Goal: Information Seeking & Learning: Find specific fact

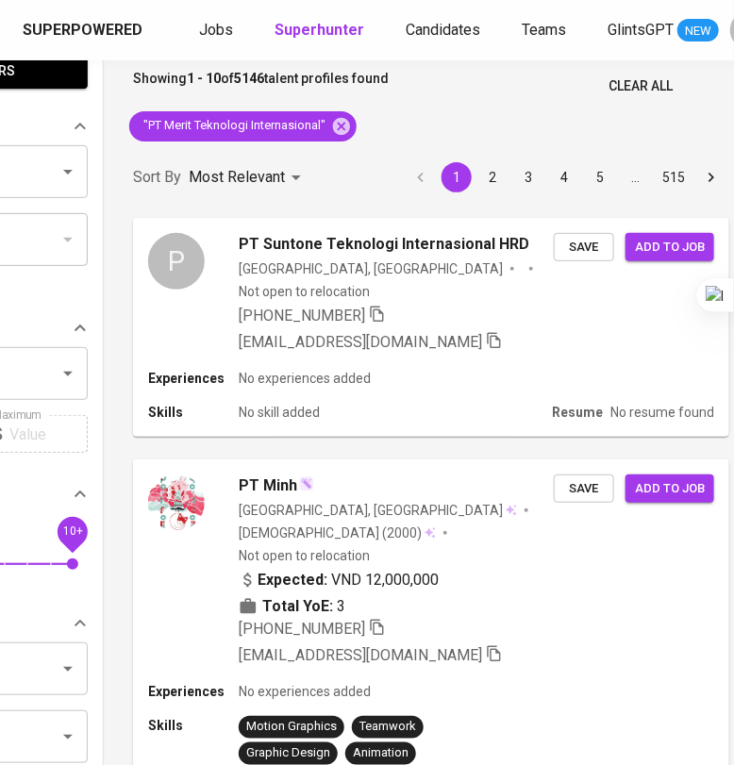
scroll to position [0, 210]
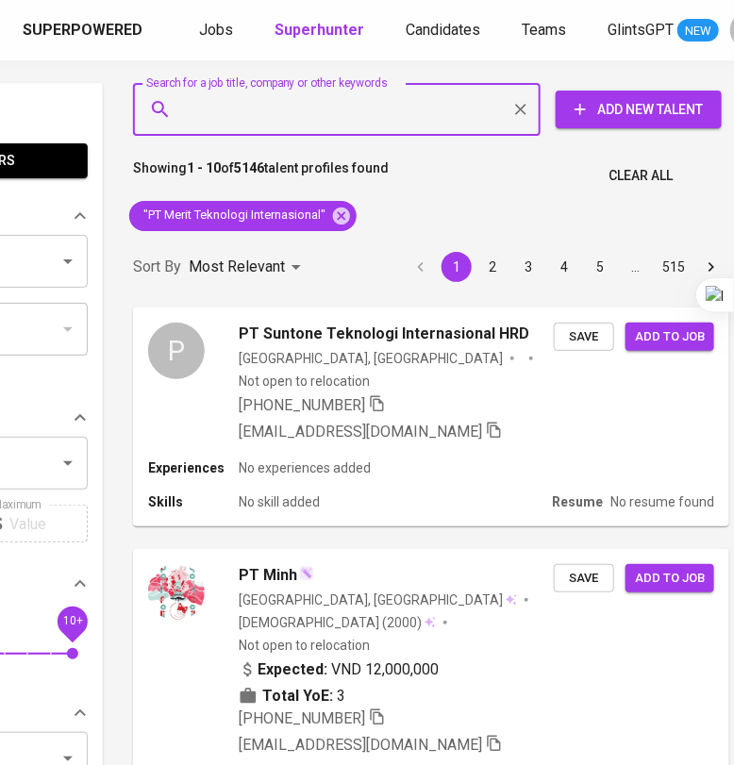
click at [400, 109] on input "Search for a job title, company or other keywords" at bounding box center [341, 110] width 325 height 36
click at [352, 208] on icon at bounding box center [341, 216] width 21 height 21
click at [350, 105] on input "Search for a job title, company or other keywords" at bounding box center [341, 110] width 325 height 36
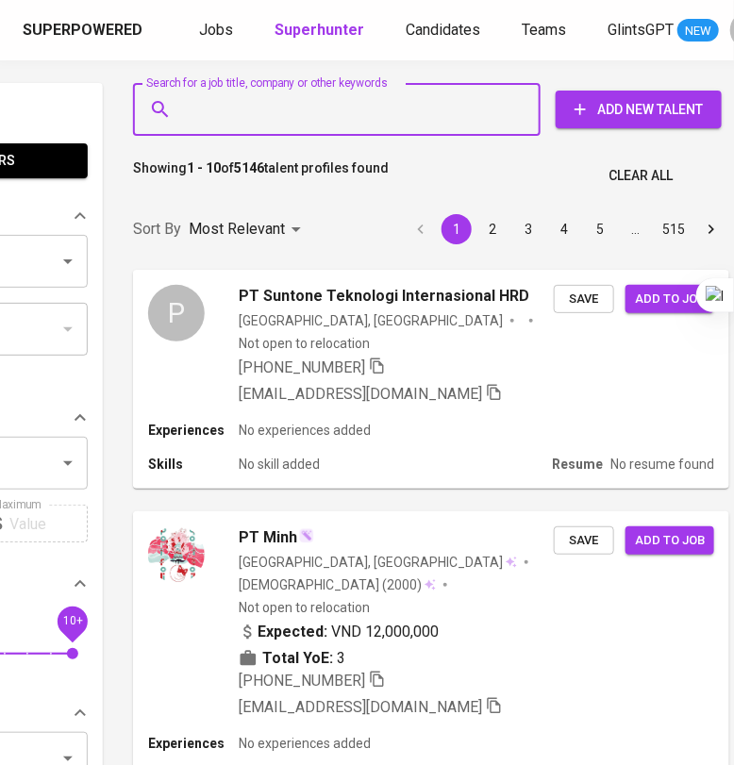
click at [231, 112] on div "Search for a job title, company or other keywords" at bounding box center [337, 109] width 408 height 53
paste input "[EMAIL_ADDRESS][DOMAIN_NAME]"
type input "[EMAIL_ADDRESS][DOMAIN_NAME]"
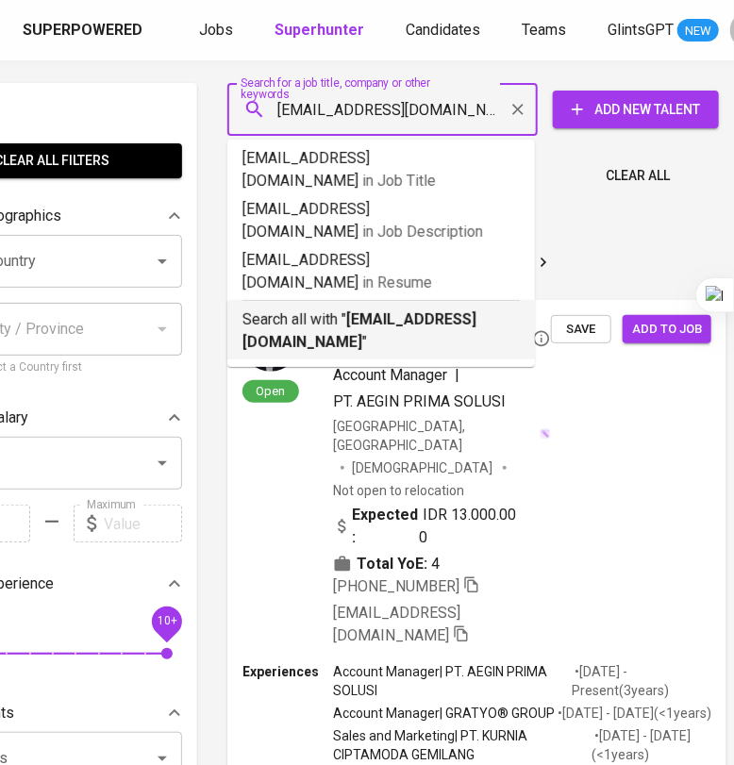
click at [295, 309] on p "Search all with " [EMAIL_ADDRESS][DOMAIN_NAME] "" at bounding box center [381, 331] width 277 height 45
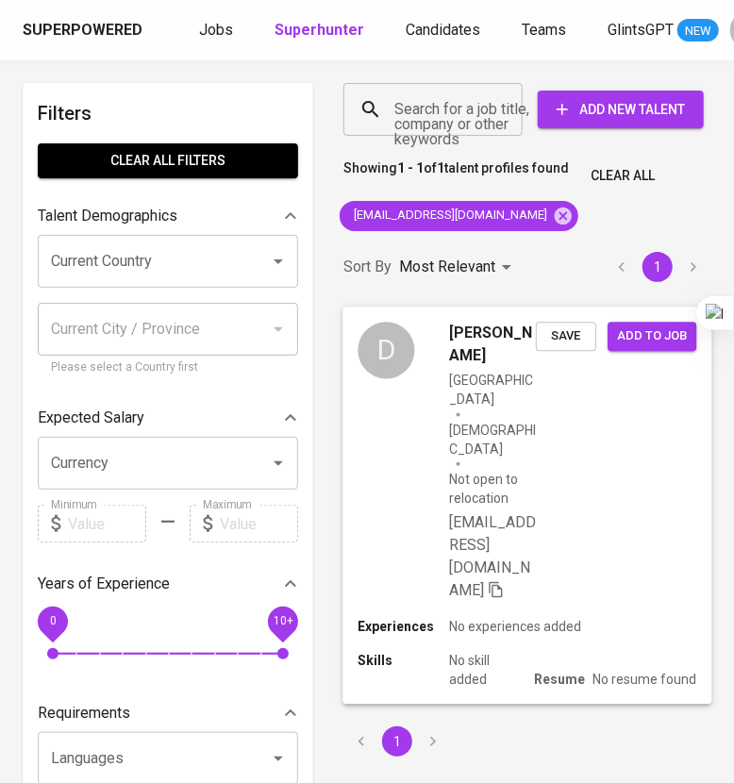
click at [653, 493] on div "D [PERSON_NAME] [GEOGRAPHIC_DATA] [DEMOGRAPHIC_DATA] Not open to relocation [EM…" at bounding box center [527, 462] width 369 height 310
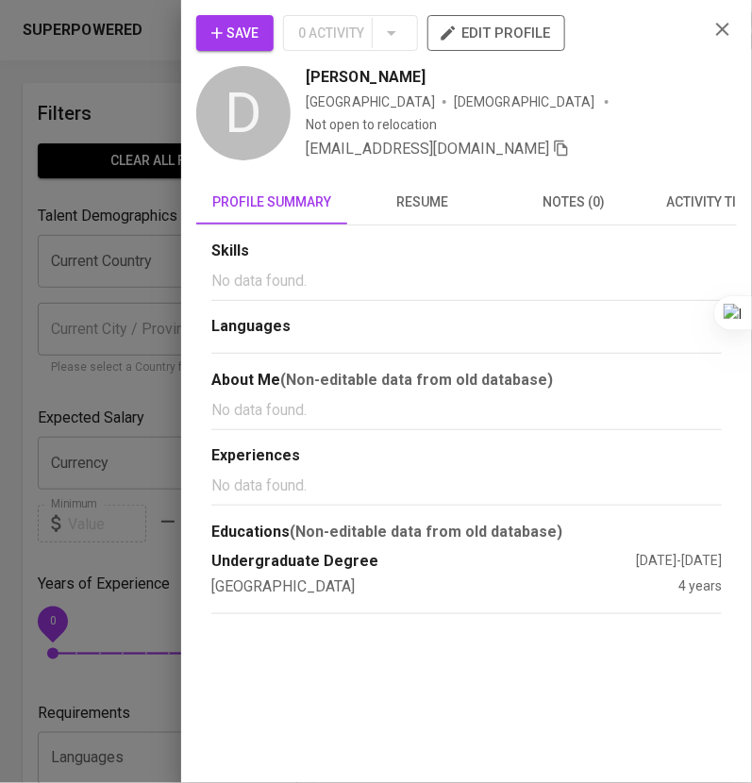
click at [432, 191] on span "resume" at bounding box center [423, 203] width 128 height 24
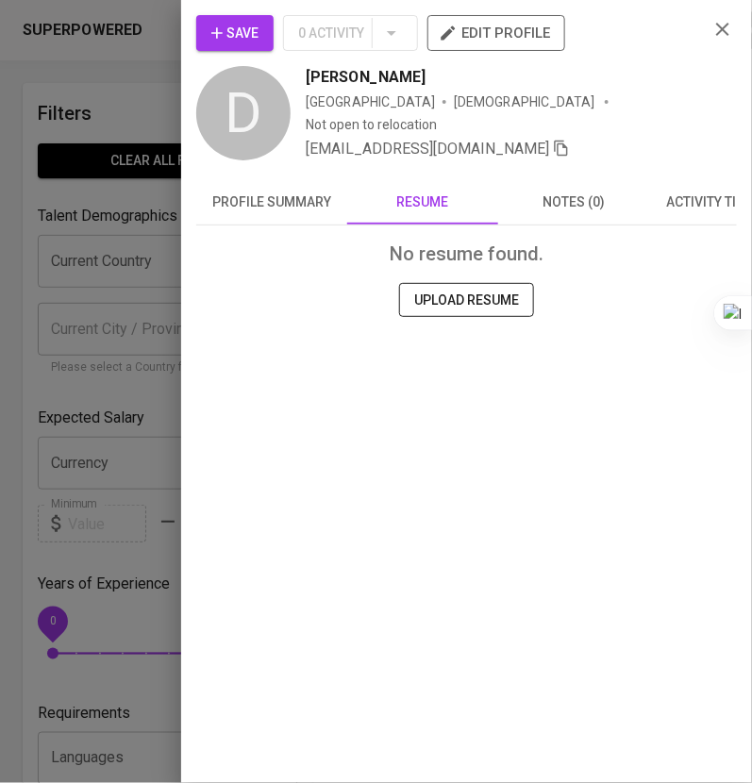
click at [306, 201] on span "profile summary" at bounding box center [272, 203] width 128 height 24
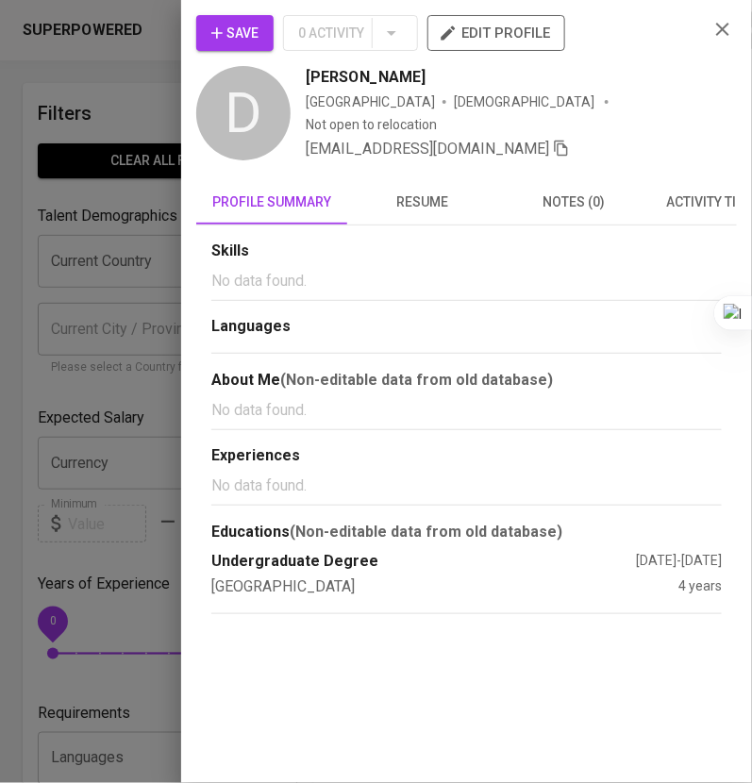
click at [727, 28] on icon "button" at bounding box center [723, 29] width 23 height 23
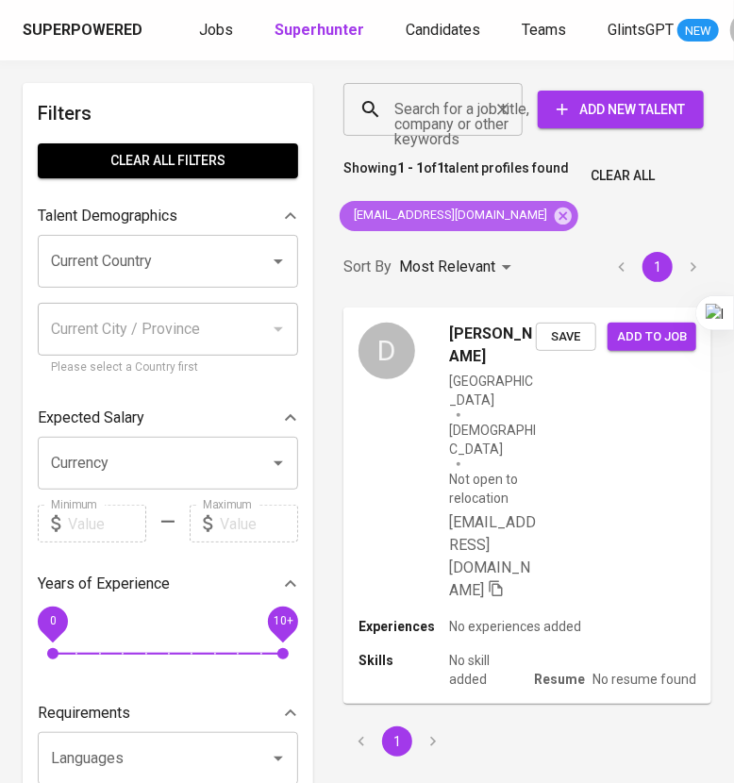
drag, startPoint x: 486, startPoint y: 220, endPoint x: 444, endPoint y: 120, distance: 108.7
click at [555, 220] on icon at bounding box center [563, 215] width 17 height 17
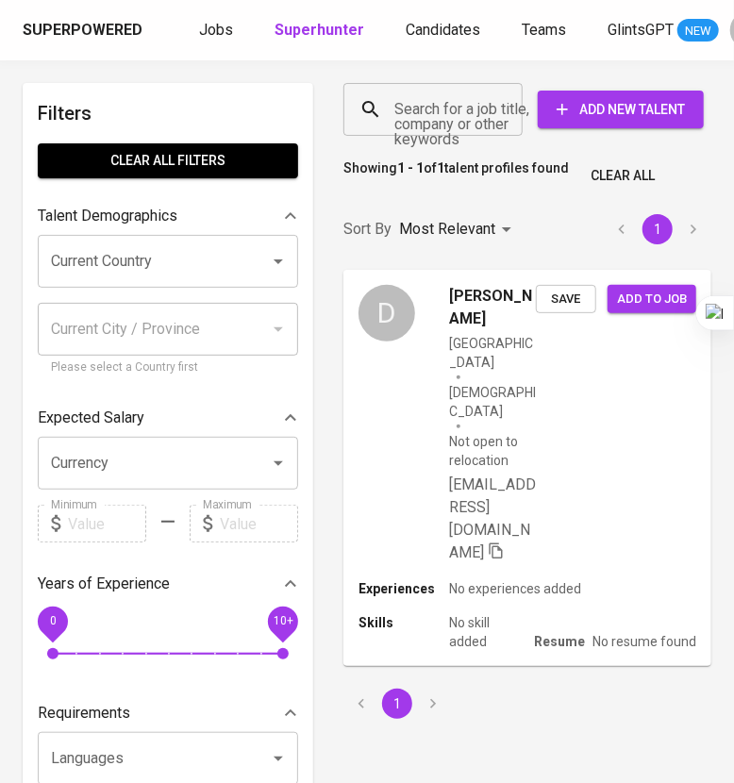
click at [443, 120] on input "Search for a job title, company or other keywords" at bounding box center [438, 110] width 96 height 36
paste input "[EMAIL_ADDRESS][DOMAIN_NAME]"
type input "[EMAIL_ADDRESS][DOMAIN_NAME]"
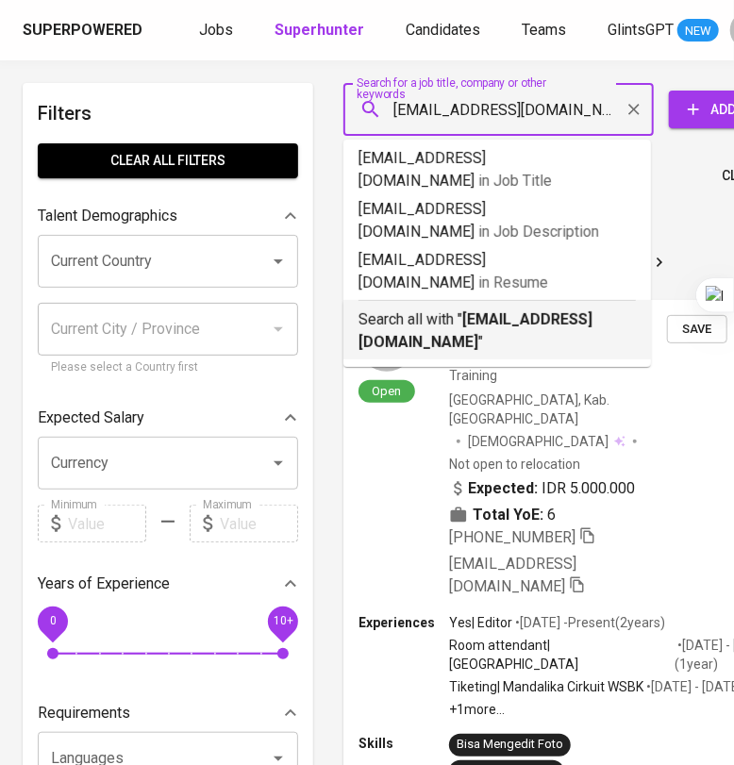
click at [505, 309] on p "Search all with " [EMAIL_ADDRESS][DOMAIN_NAME] "" at bounding box center [497, 331] width 277 height 45
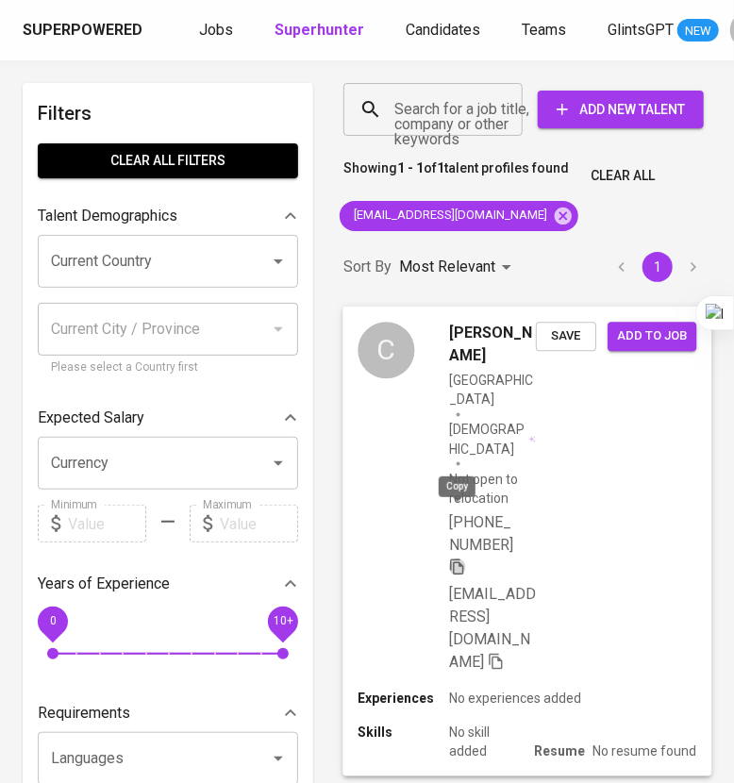
click at [462, 559] on icon "button" at bounding box center [456, 567] width 13 height 16
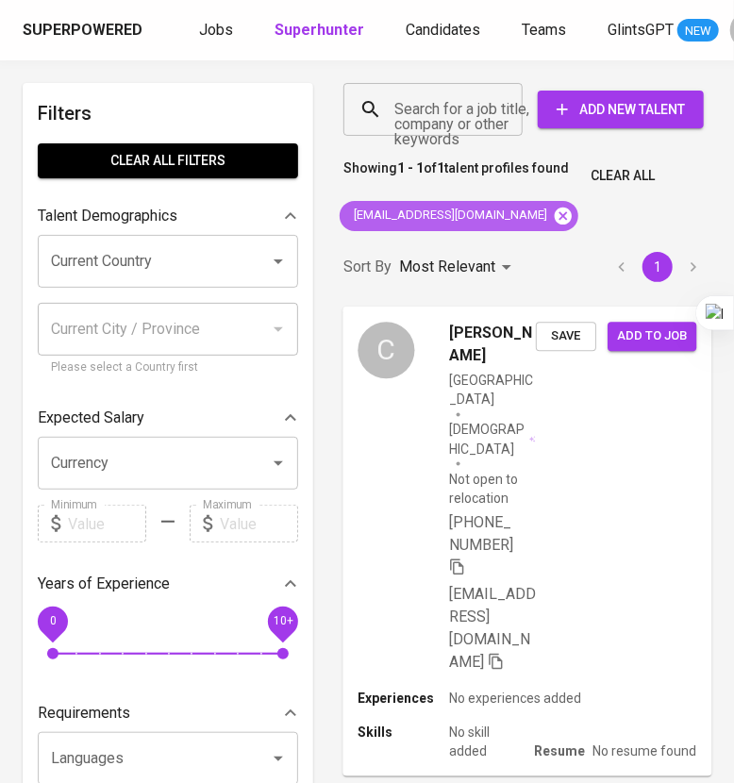
click at [555, 221] on icon at bounding box center [563, 215] width 17 height 17
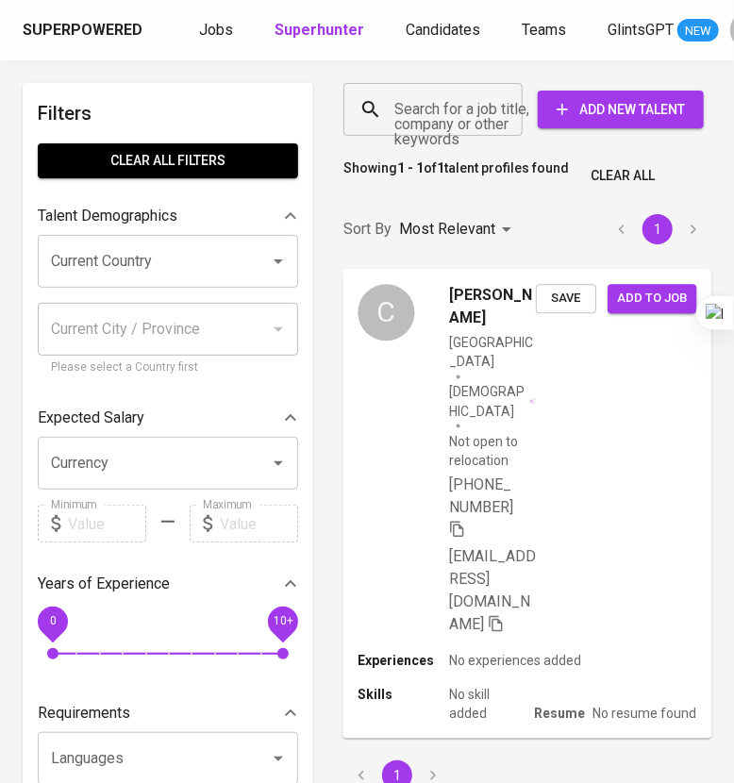
click at [475, 120] on input "Search for a job title, company or other keywords" at bounding box center [438, 110] width 96 height 36
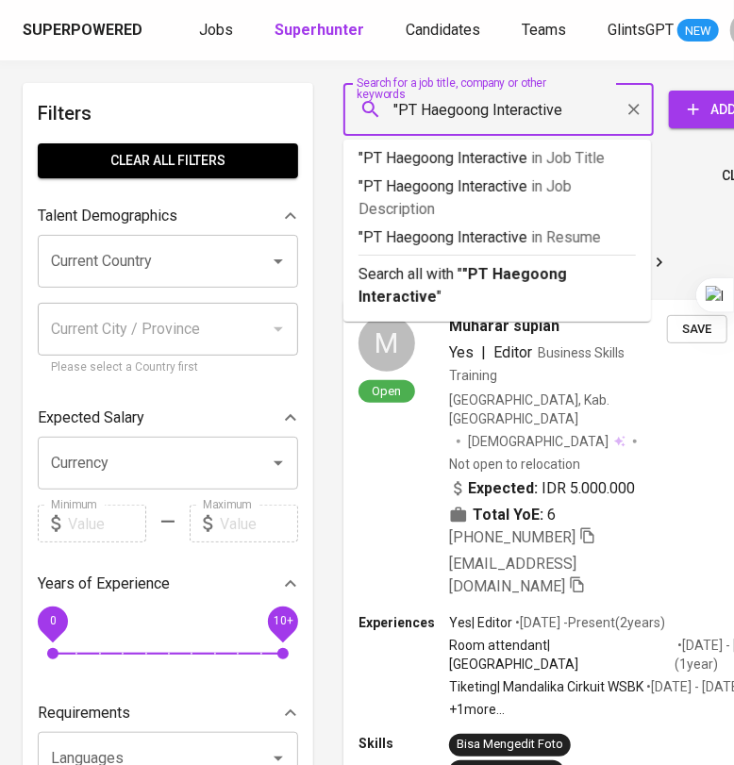
type input ""PT Haegoong Interactive""
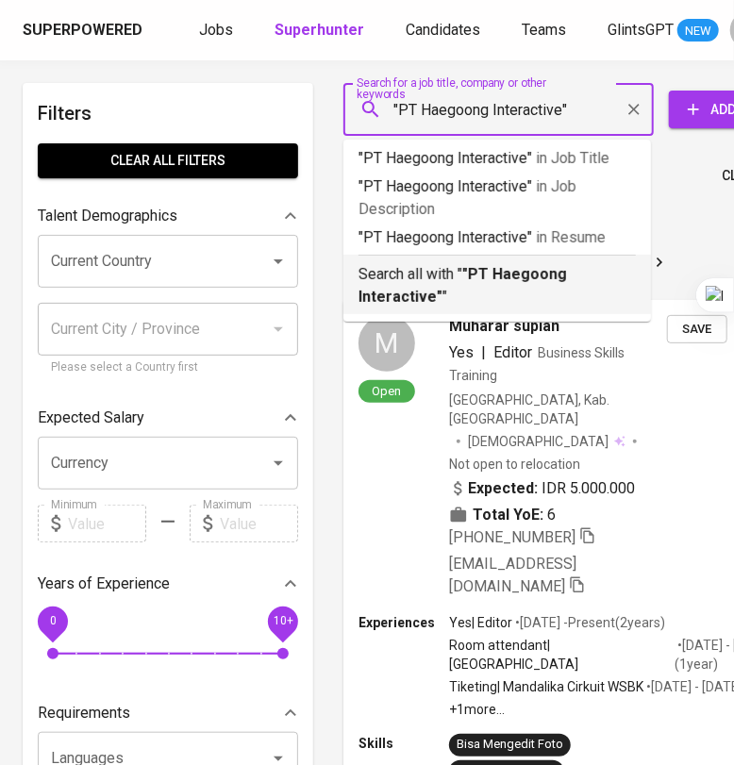
drag, startPoint x: 552, startPoint y: 289, endPoint x: 526, endPoint y: 273, distance: 30.9
click at [551, 289] on p "Search all with " "PT Haegoong Interactive" "" at bounding box center [497, 285] width 277 height 45
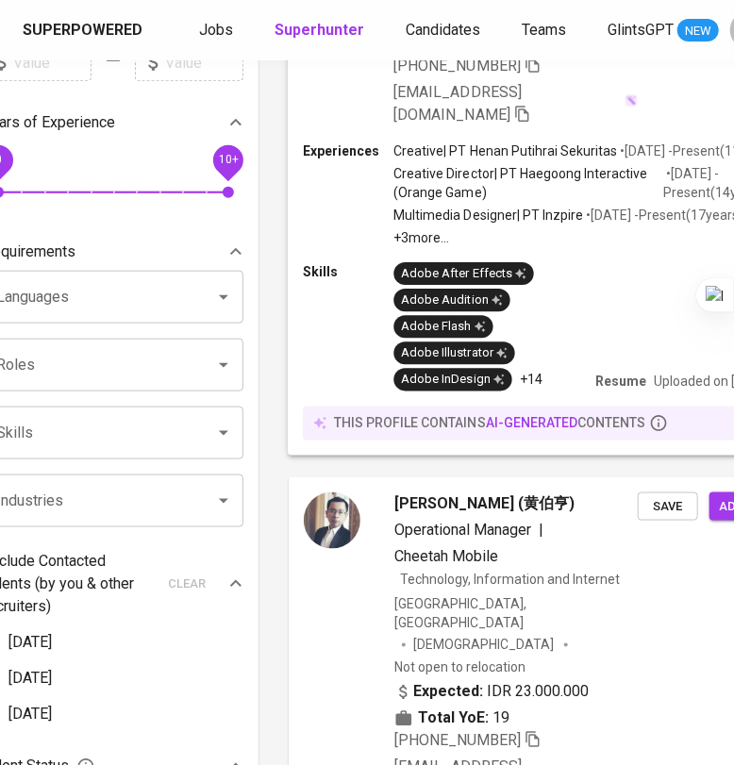
scroll to position [471, 55]
